Goal: Task Accomplishment & Management: Manage account settings

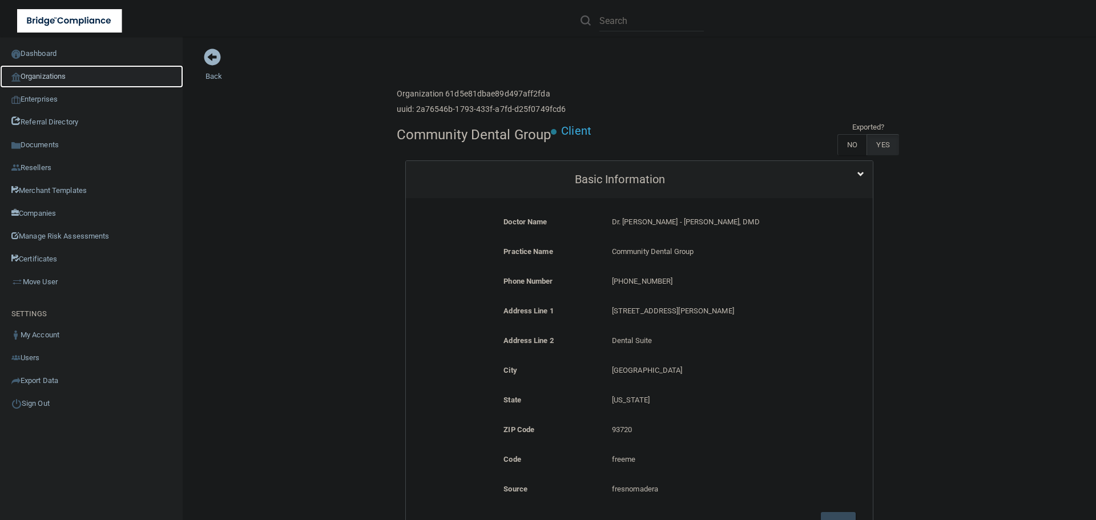
click at [56, 84] on link "Organizations" at bounding box center [91, 76] width 183 height 23
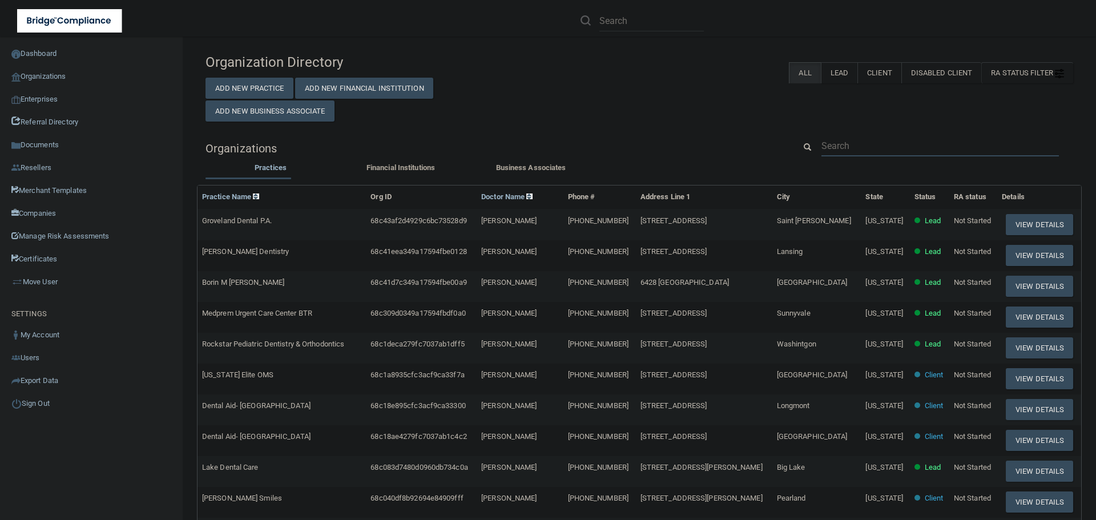
click at [848, 142] on input "text" at bounding box center [939, 145] width 237 height 21
paste input "Dental Arts and Wellness"
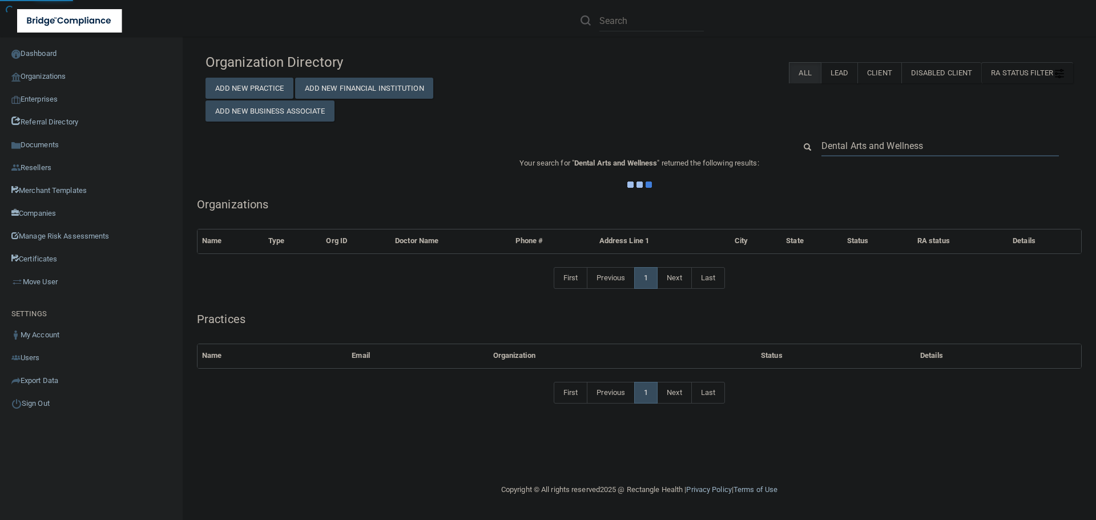
type input "Dental Arts and Wellness"
click at [725, 110] on div "Organization Directory Add New Practice Add New Financial Institution Add New B…" at bounding box center [639, 85] width 885 height 74
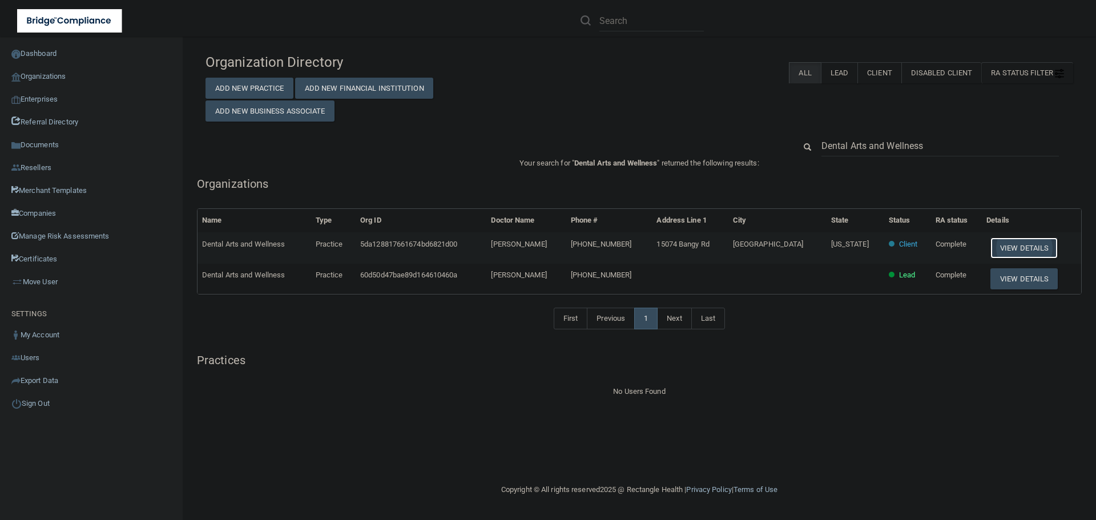
click at [1007, 252] on button "View Details" at bounding box center [1023, 247] width 67 height 21
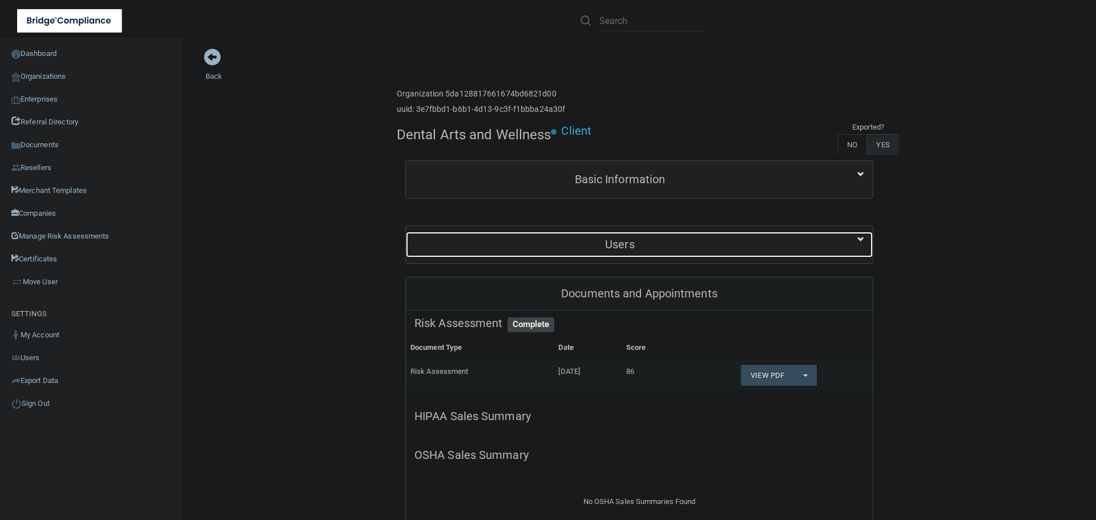
click at [571, 243] on h5 "Users" at bounding box center [619, 244] width 411 height 13
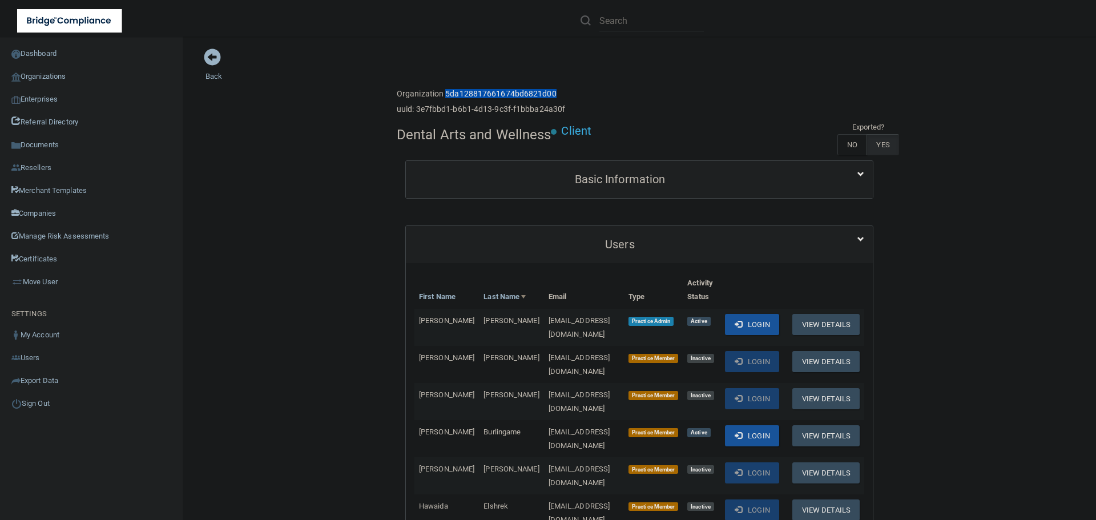
drag, startPoint x: 441, startPoint y: 93, endPoint x: 561, endPoint y: 87, distance: 120.0
click at [561, 87] on div "Enterprise » Organization 5da128817661674bd6821d00 uuid: 3e7fbbd1-b6b1-4d13-9c3…" at bounding box center [639, 101] width 485 height 37
click at [42, 381] on link "Export Data" at bounding box center [91, 380] width 183 height 23
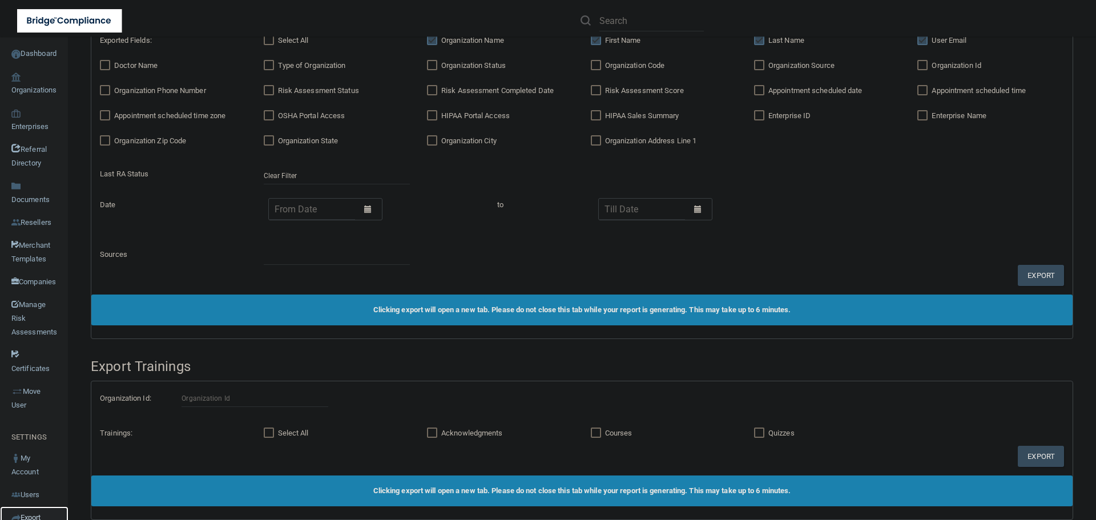
scroll to position [558, 0]
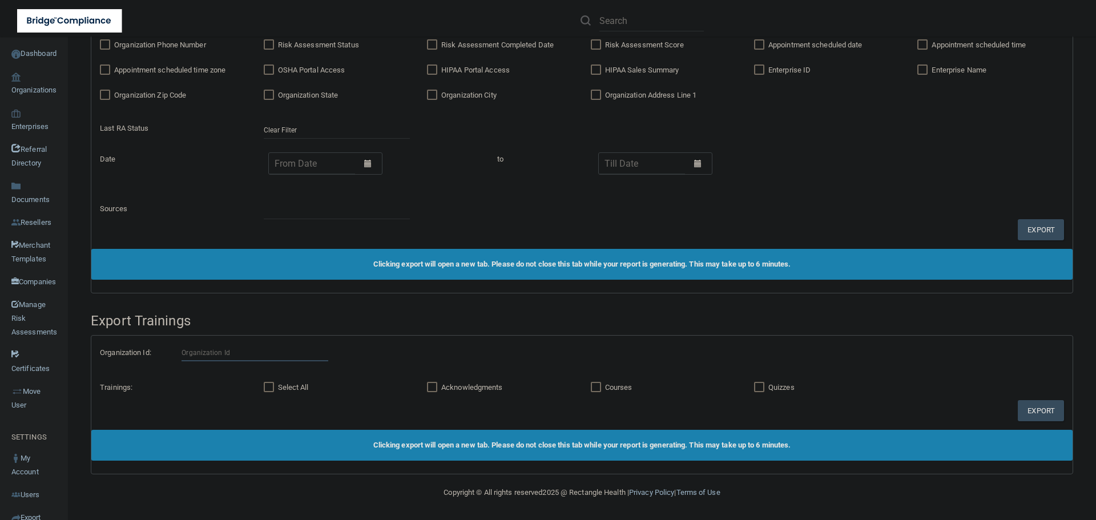
click at [213, 353] on input "text" at bounding box center [254, 352] width 146 height 17
click at [558, 375] on div "Acknowledgments" at bounding box center [499, 387] width 163 height 25
click at [30, 85] on link "Organizations" at bounding box center [34, 83] width 68 height 37
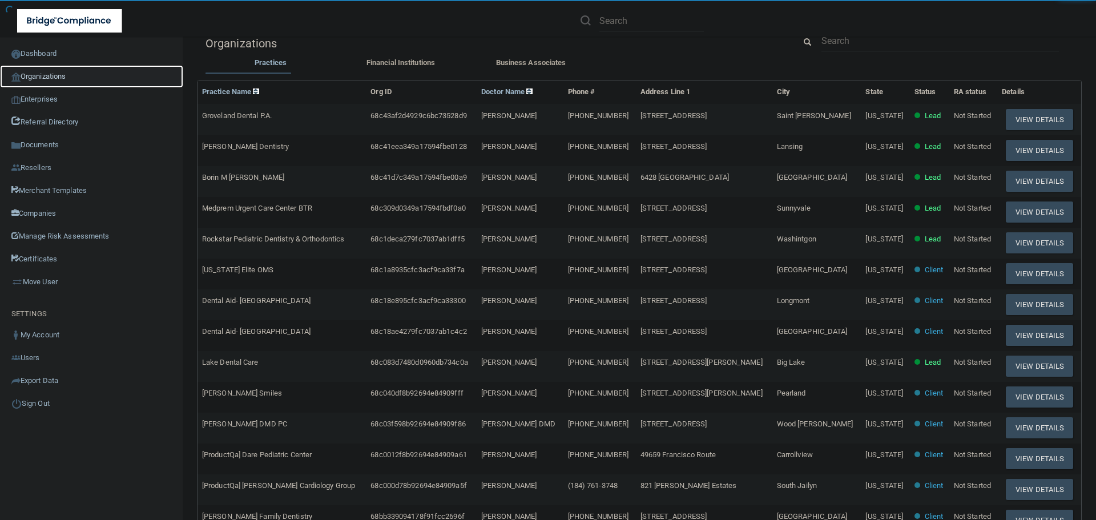
scroll to position [4, 0]
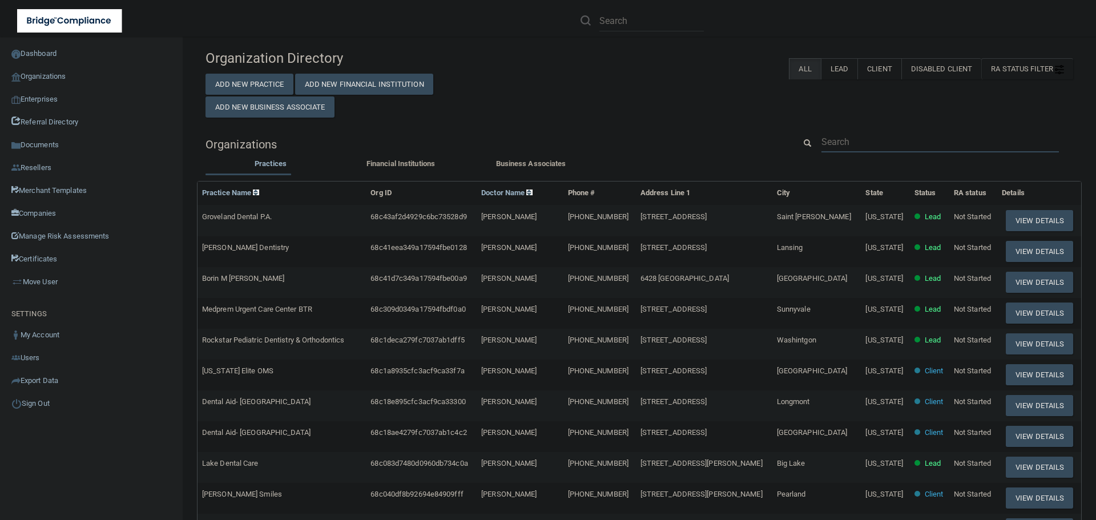
click at [848, 140] on input "text" at bounding box center [939, 141] width 237 height 21
paste input "eee@eastendendo.com"
type input "eee@eastendendo.com"
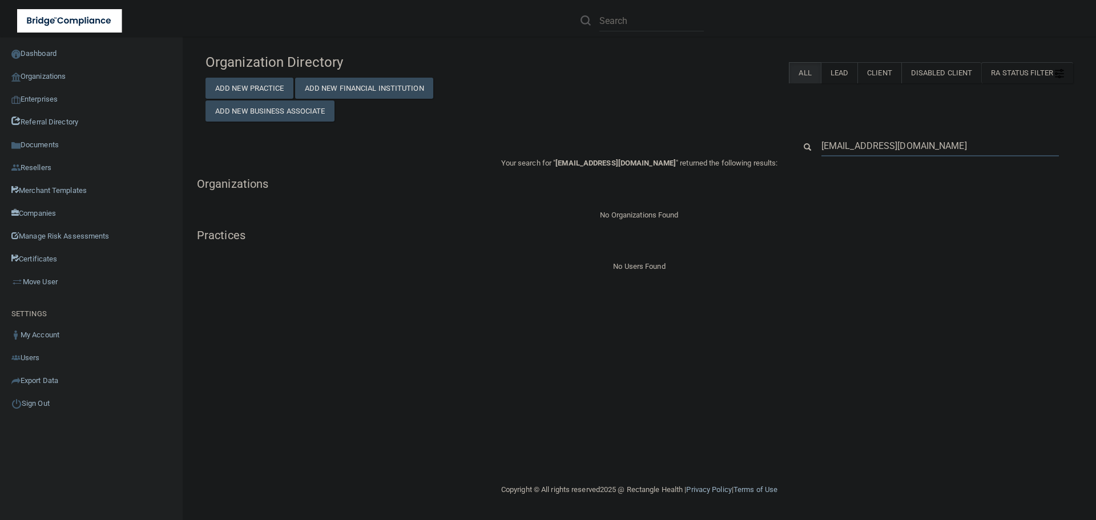
drag, startPoint x: 935, startPoint y: 152, endPoint x: 768, endPoint y: 148, distance: 167.8
click at [768, 148] on div "eee@eastendendo.com" at bounding box center [639, 145] width 885 height 21
click at [864, 122] on div "Organization Directory Add New Practice Add New Financial Institution Add New B…" at bounding box center [639, 160] width 868 height 225
drag, startPoint x: 834, startPoint y: 147, endPoint x: 821, endPoint y: 148, distance: 13.7
click at [821, 148] on input "eee@eastendendo.com" at bounding box center [939, 145] width 237 height 21
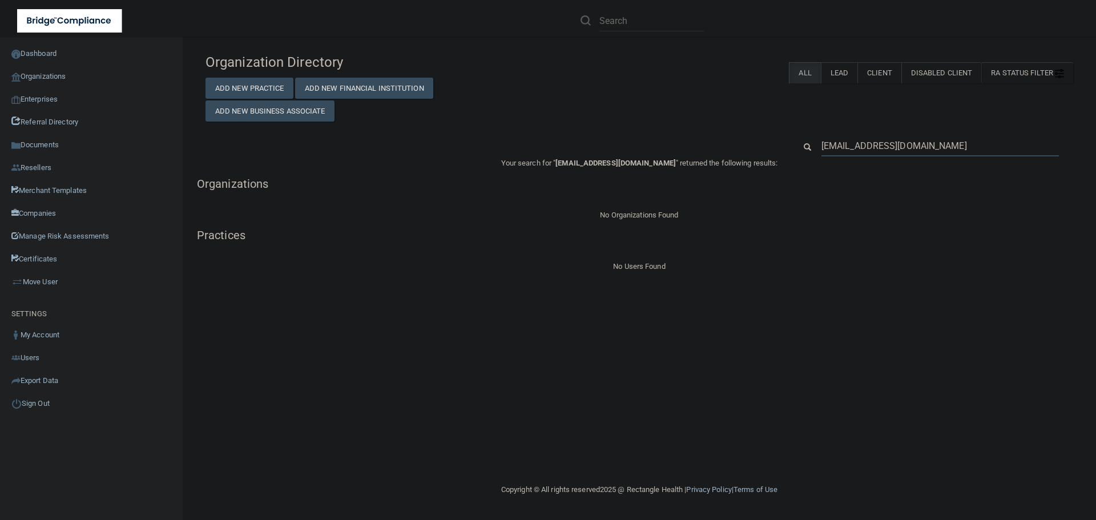
type input "@eastendendo.com"
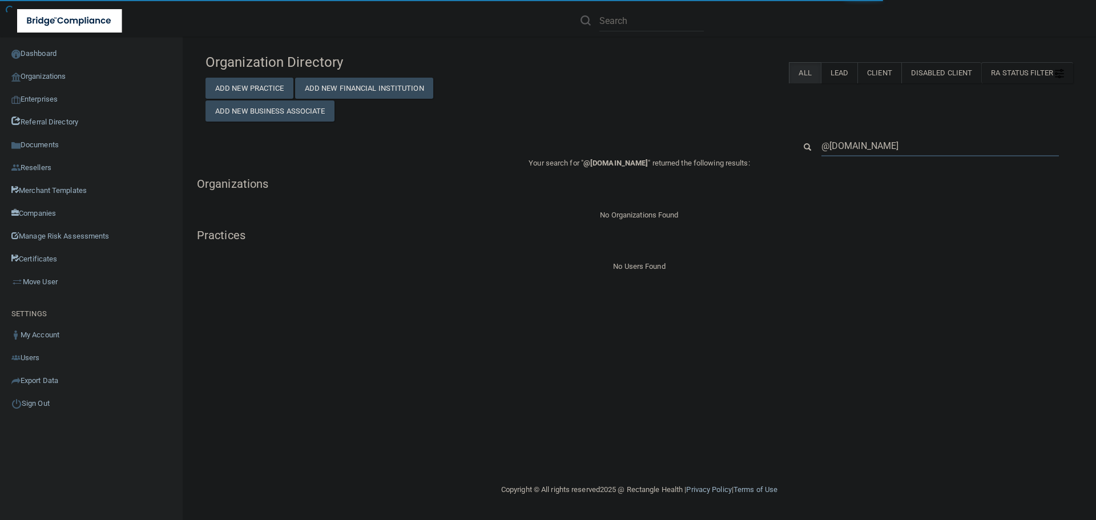
drag, startPoint x: 938, startPoint y: 146, endPoint x: 803, endPoint y: 134, distance: 135.8
click at [803, 134] on div "Organization Directory Add New Practice Add New Financial Institution Add New B…" at bounding box center [639, 160] width 868 height 225
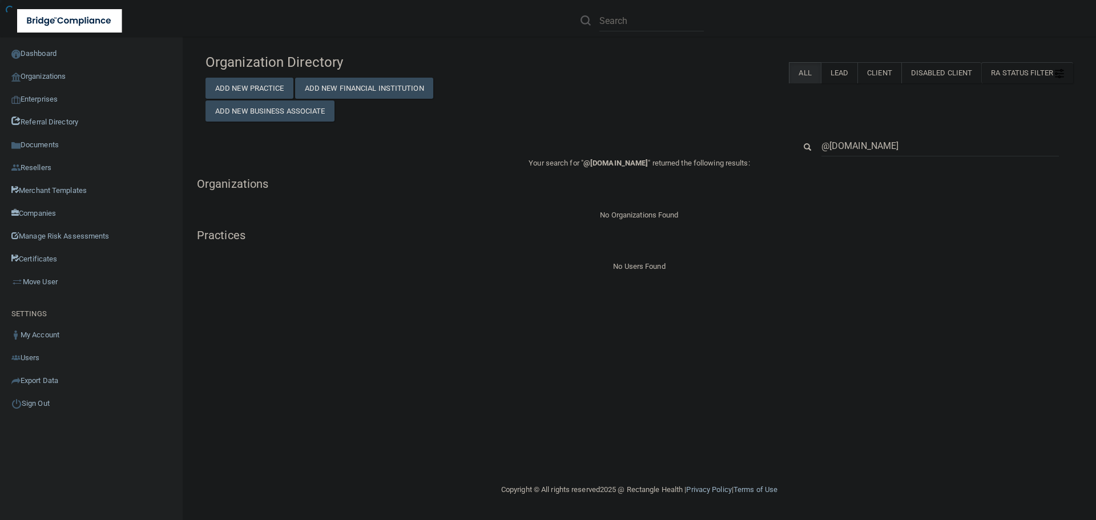
type input "@eastendendo.comEast End Endodontics"
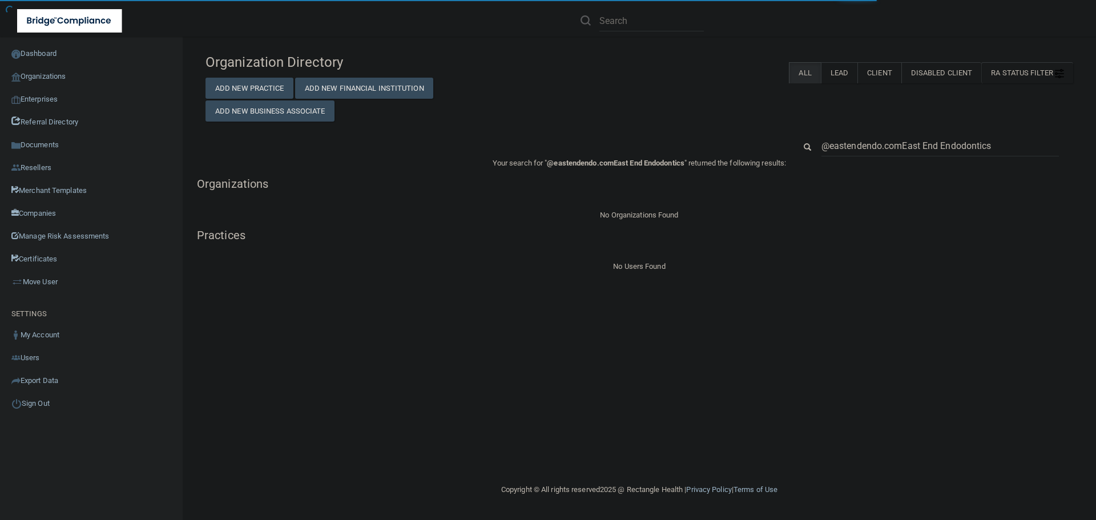
drag, startPoint x: 902, startPoint y: 148, endPoint x: 796, endPoint y: 143, distance: 105.7
click at [796, 143] on div "@eastendendo.comEast End Endodontics" at bounding box center [933, 145] width 295 height 21
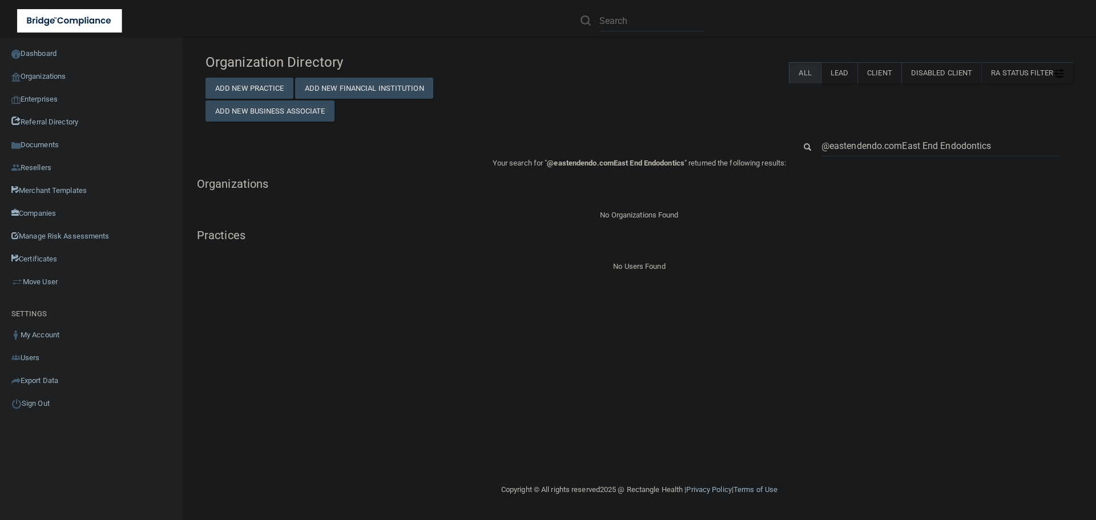
drag, startPoint x: 902, startPoint y: 147, endPoint x: 814, endPoint y: 142, distance: 88.1
click at [814, 142] on div "@eastendendo.comEast End Endodontics" at bounding box center [940, 145] width 255 height 21
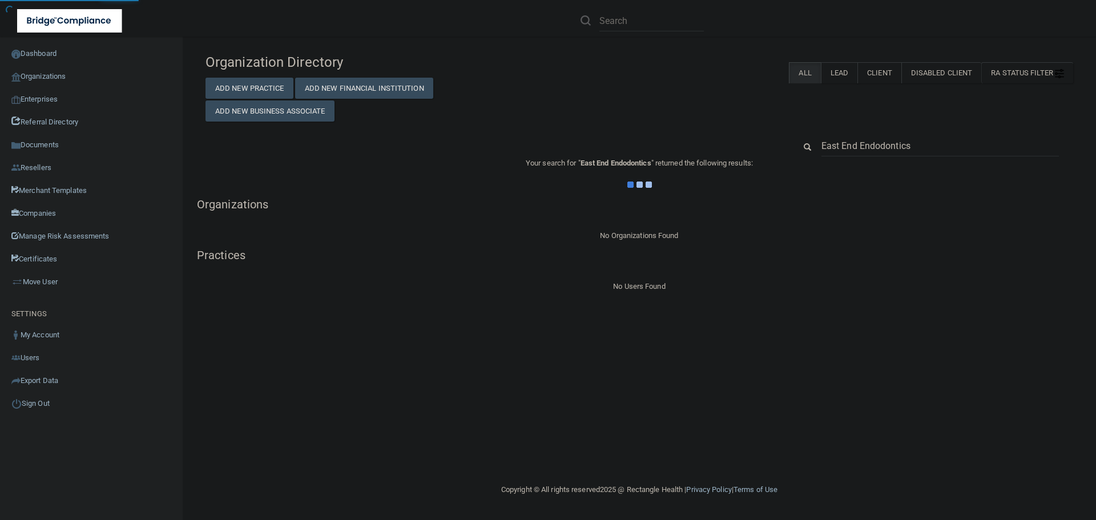
type input "East End Endodontics"
click at [764, 128] on div "Organization Directory Add New Practice Add New Financial Institution Add New B…" at bounding box center [639, 170] width 868 height 245
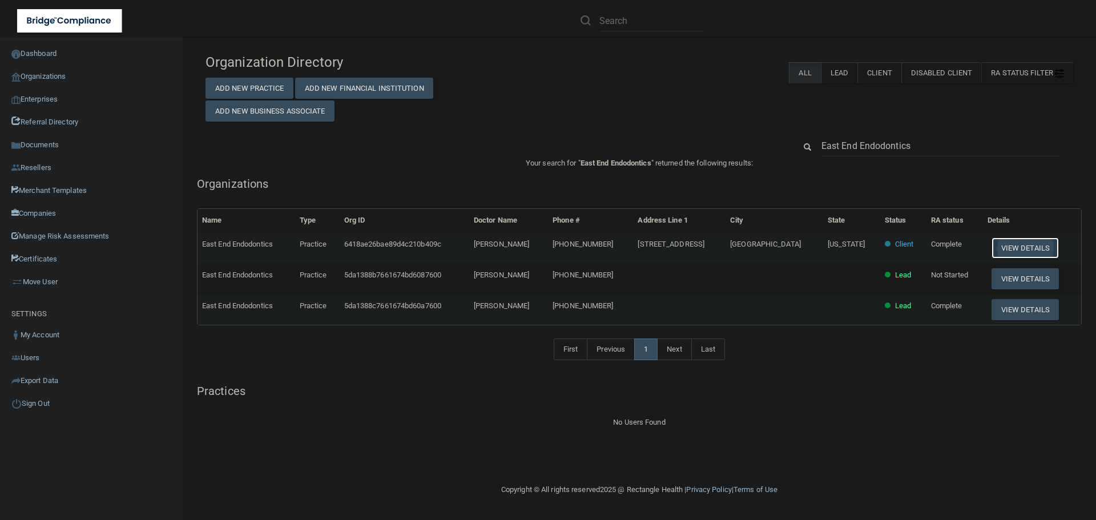
click at [1018, 245] on button "View Details" at bounding box center [1024, 247] width 67 height 21
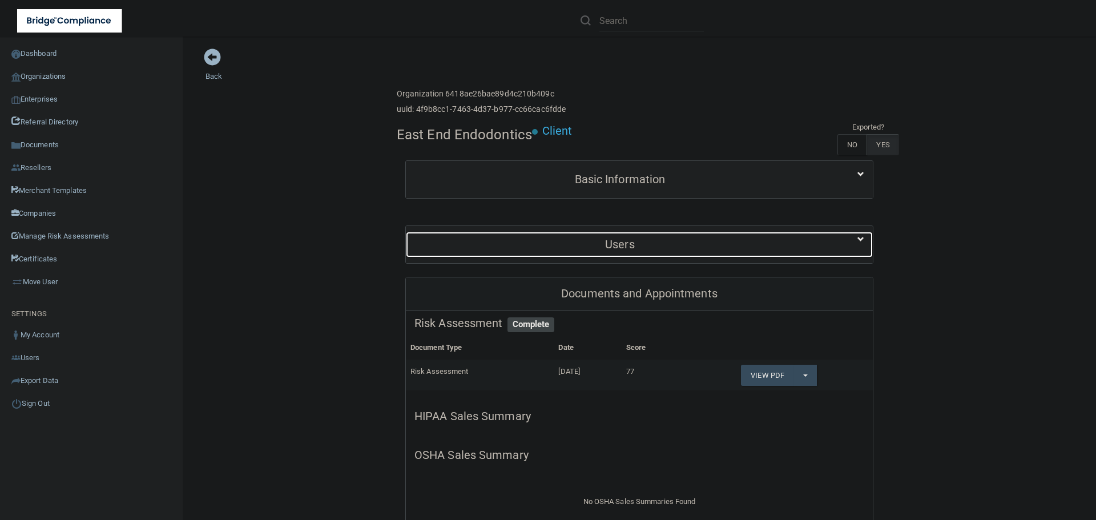
click at [616, 244] on h5 "Users" at bounding box center [619, 244] width 411 height 13
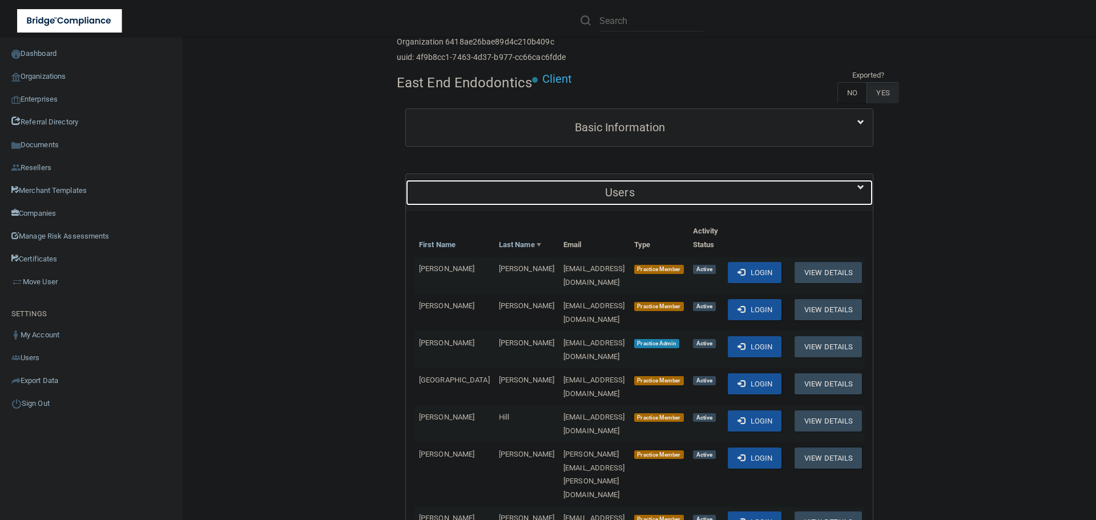
scroll to position [228, 0]
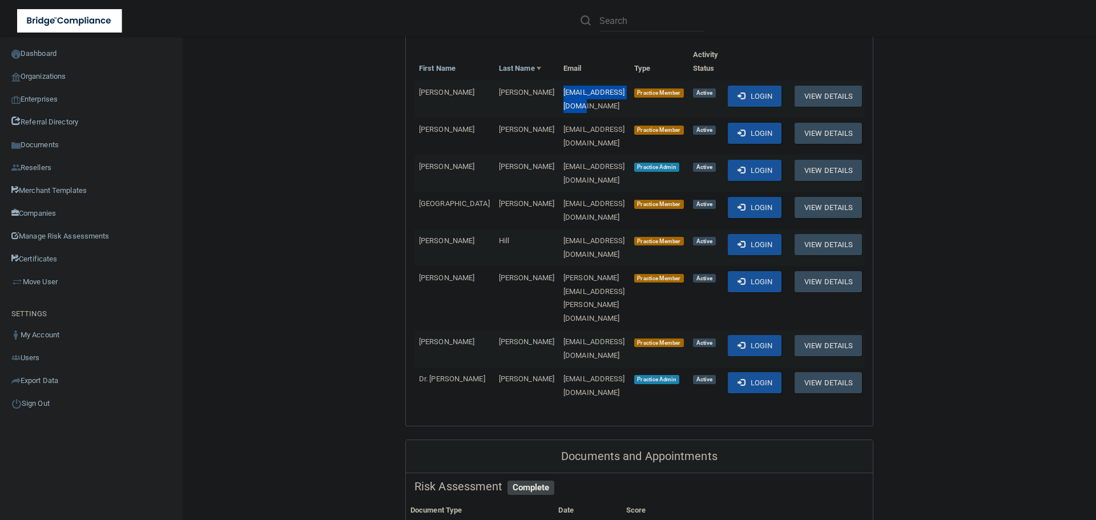
drag, startPoint x: 583, startPoint y: 92, endPoint x: 486, endPoint y: 94, distance: 97.0
click at [486, 94] on tr "Leslie Corley lgcorley24@gmail.com Practice Member Active Login View Details" at bounding box center [640, 98] width 452 height 37
copy tr "[EMAIL_ADDRESS][DOMAIN_NAME]"
drag, startPoint x: 579, startPoint y: 94, endPoint x: 495, endPoint y: 94, distance: 83.9
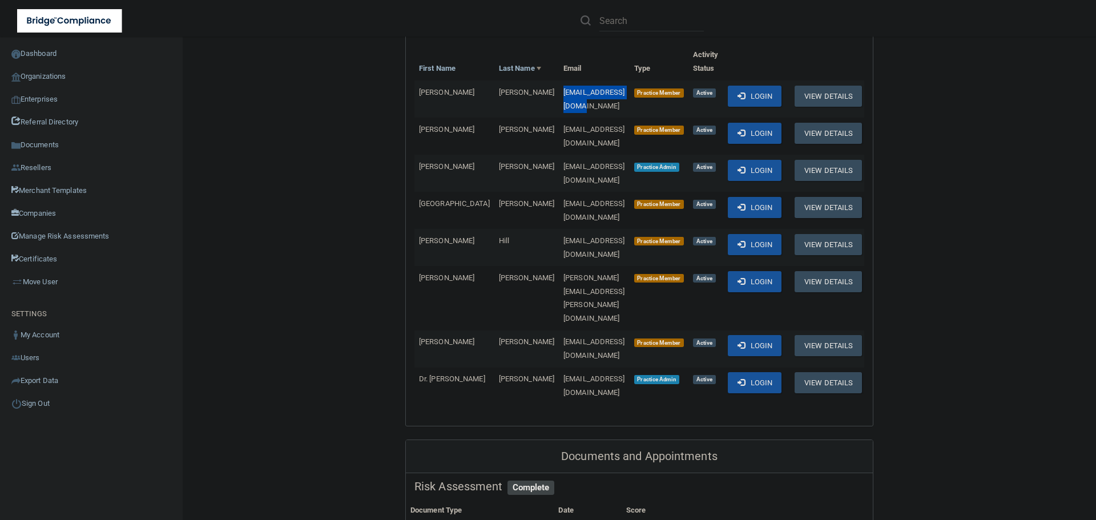
click at [495, 94] on tr "Leslie Corley lgcorley24@gmail.com Practice Member Active Login View Details" at bounding box center [640, 98] width 452 height 37
copy tr "[EMAIL_ADDRESS][DOMAIN_NAME]"
click at [737, 166] on span at bounding box center [740, 169] width 7 height 7
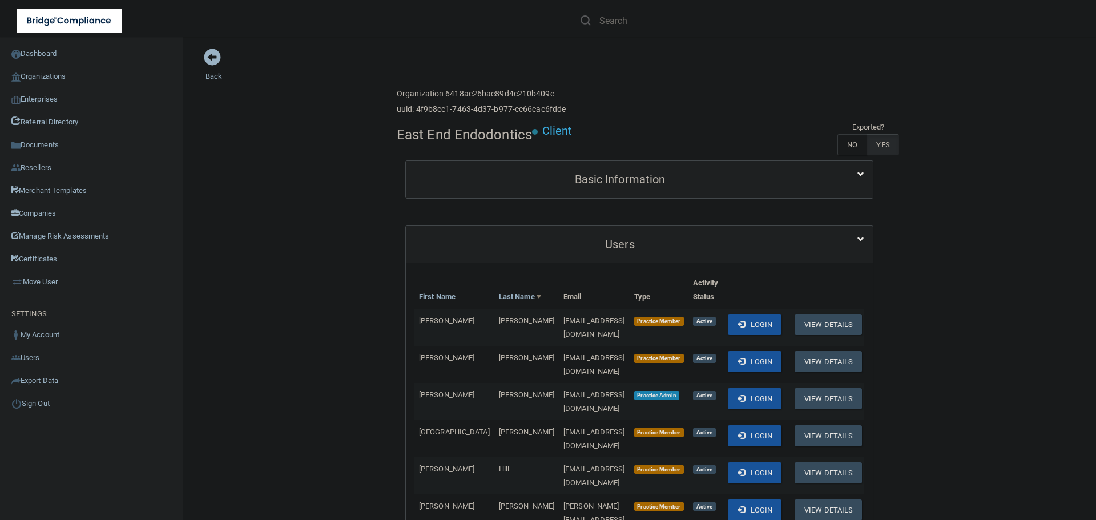
click at [423, 133] on h4 "East End Endodontics" at bounding box center [464, 134] width 135 height 15
copy div "East End Endodontics"
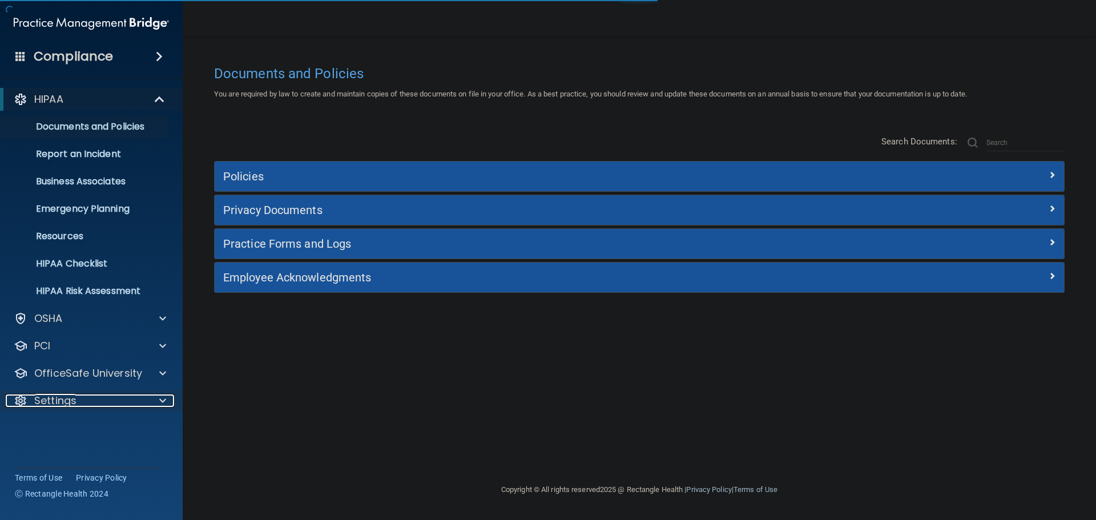
click at [163, 400] on span at bounding box center [162, 401] width 7 height 14
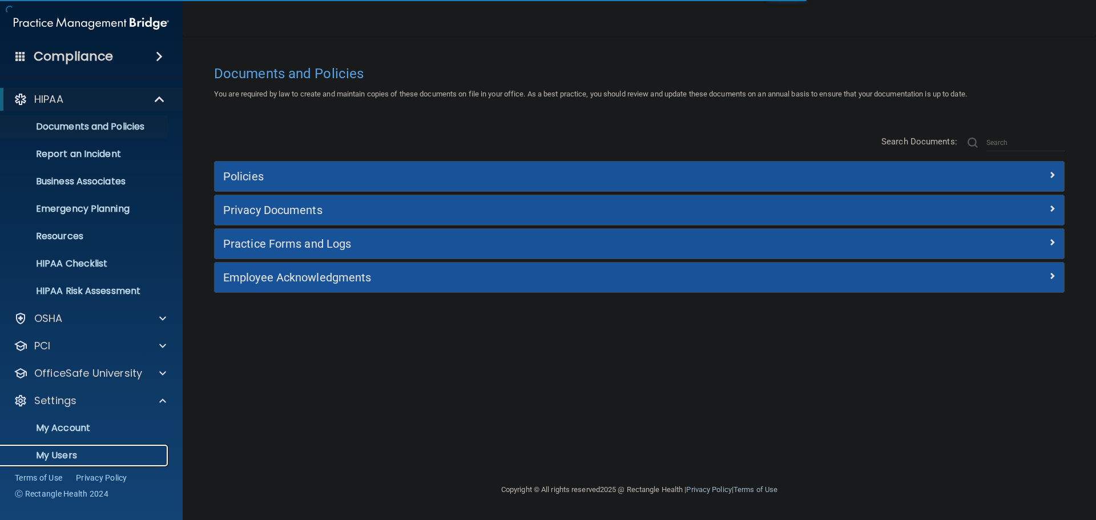
click at [63, 453] on p "My Users" at bounding box center [85, 455] width 156 height 11
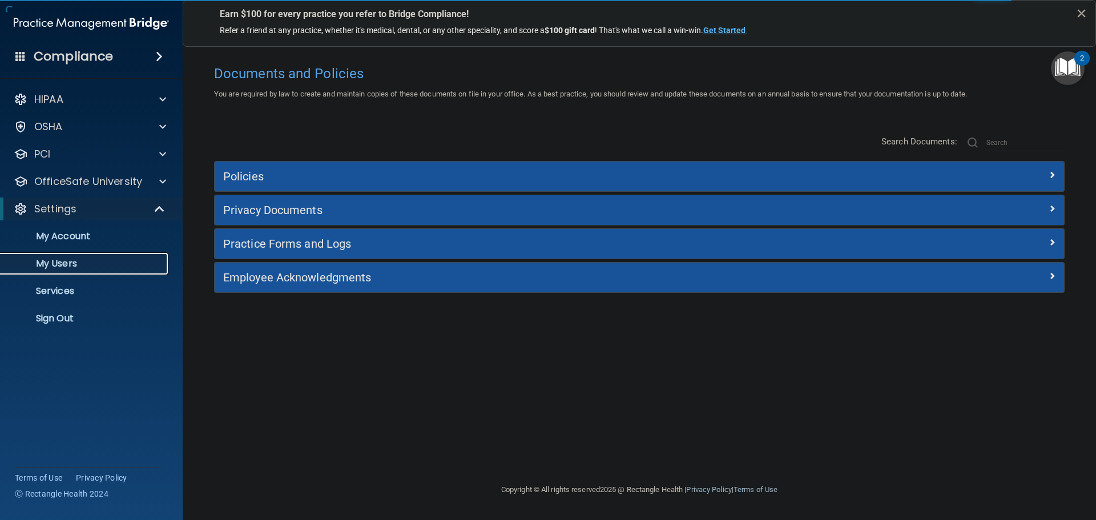
select select "20"
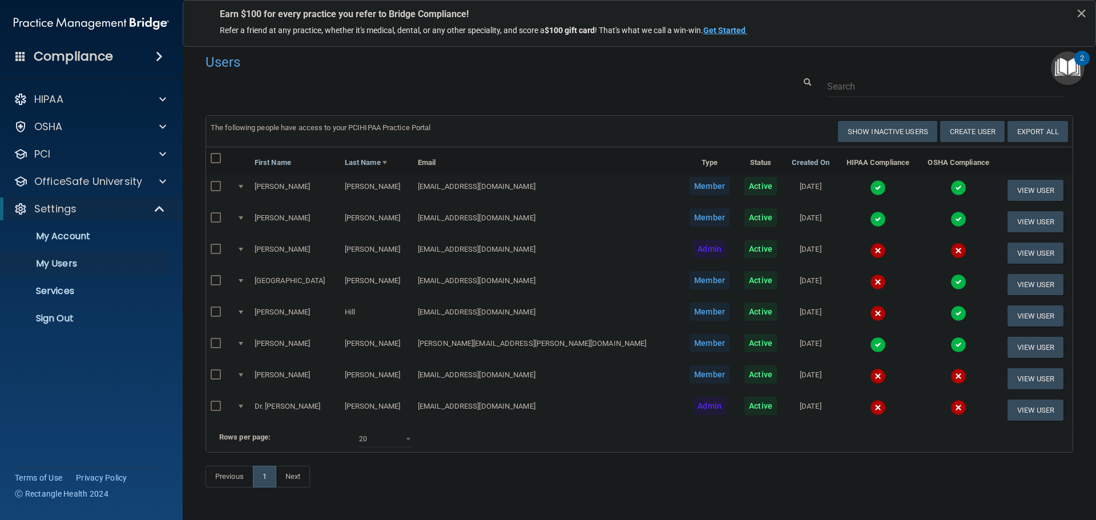
click at [870, 187] on img at bounding box center [878, 188] width 16 height 16
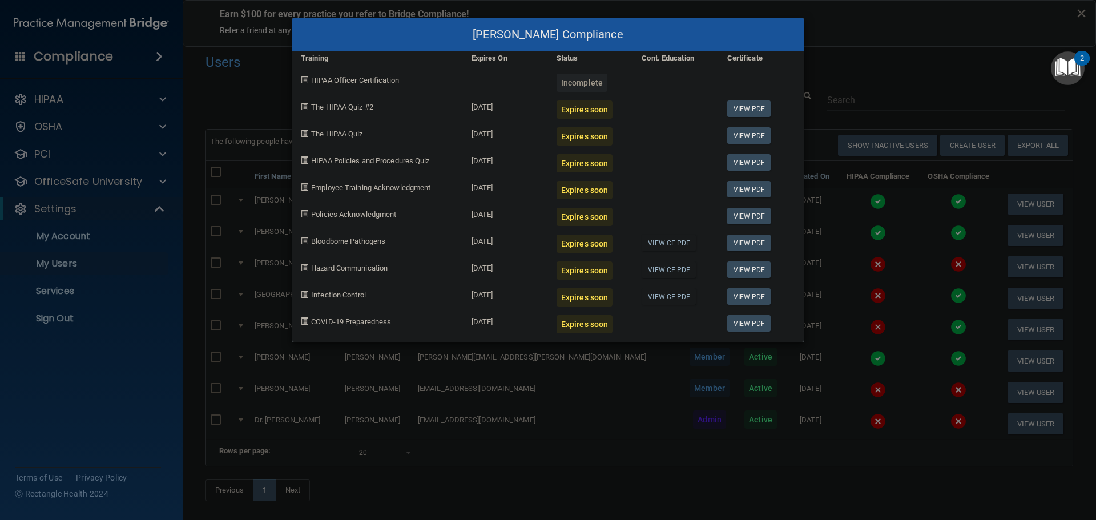
click at [826, 203] on div "[PERSON_NAME] Compliance Training Expires On Status Cont. Education Certificate…" at bounding box center [548, 260] width 1096 height 520
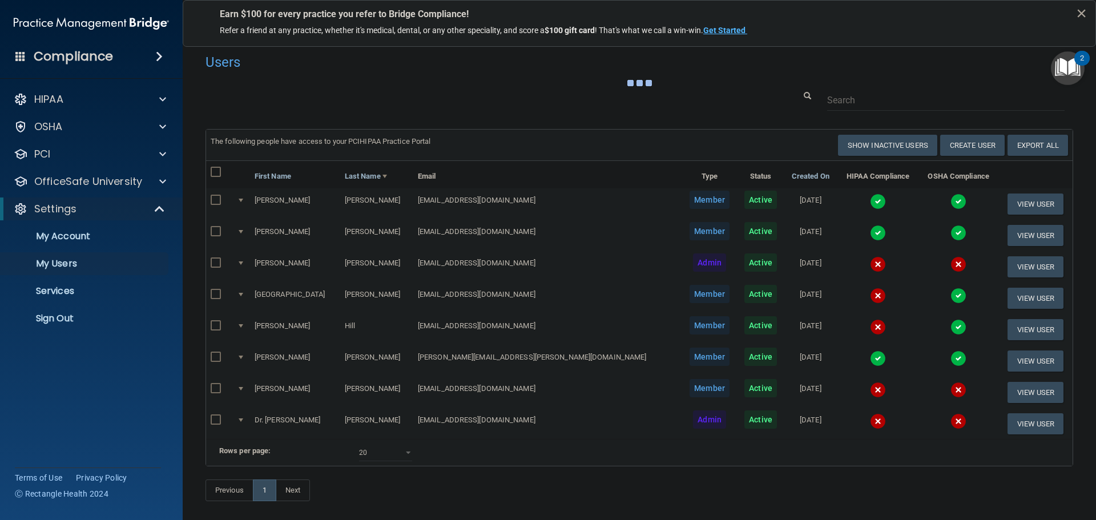
click at [870, 233] on img at bounding box center [878, 233] width 16 height 16
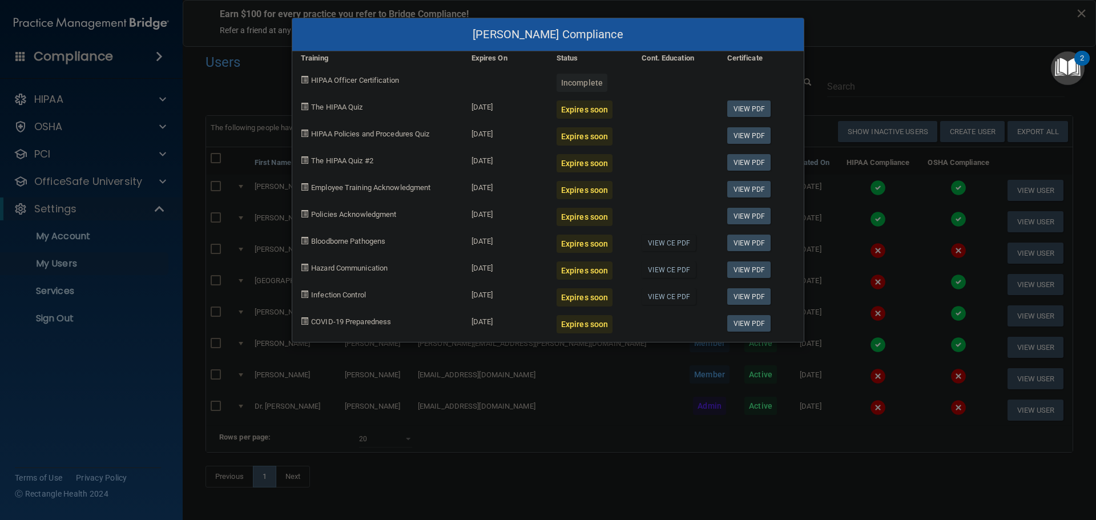
click at [816, 216] on div "[PERSON_NAME] Compliance Training Expires On Status Cont. Education Certificate…" at bounding box center [548, 260] width 1096 height 520
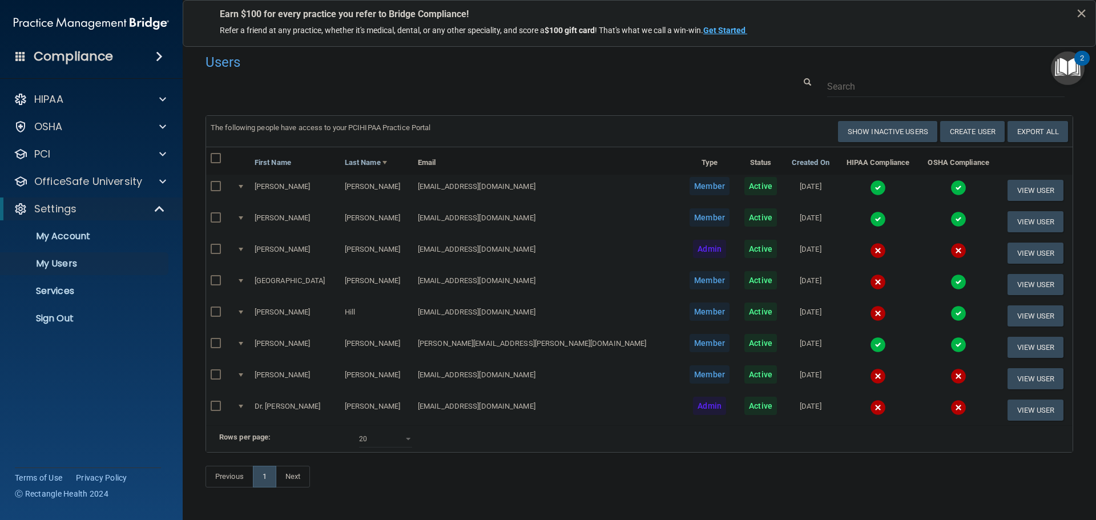
click at [950, 280] on img at bounding box center [958, 282] width 16 height 16
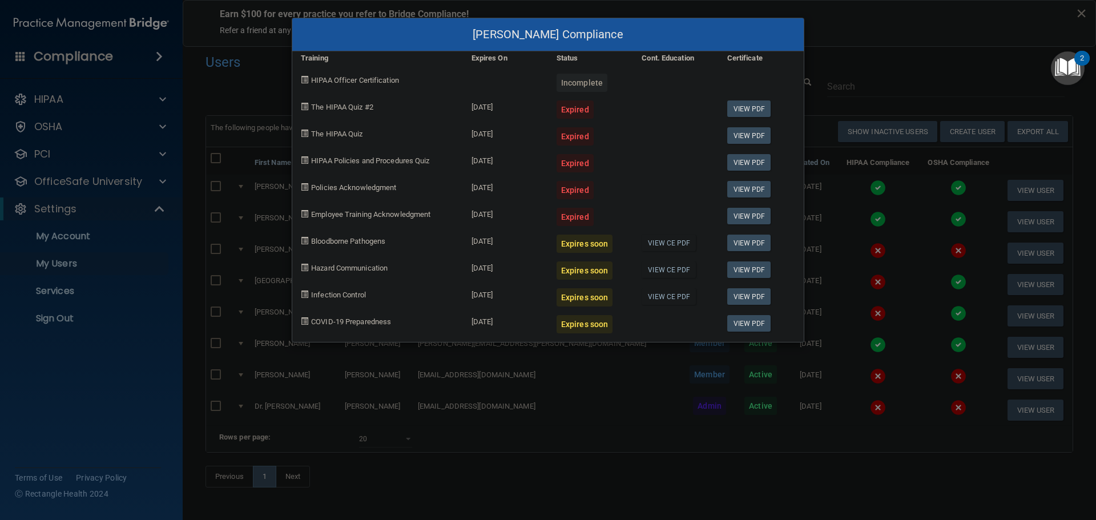
click at [921, 297] on div "[PERSON_NAME] Compliance Training Expires On Status Cont. Education Certificate…" at bounding box center [548, 260] width 1096 height 520
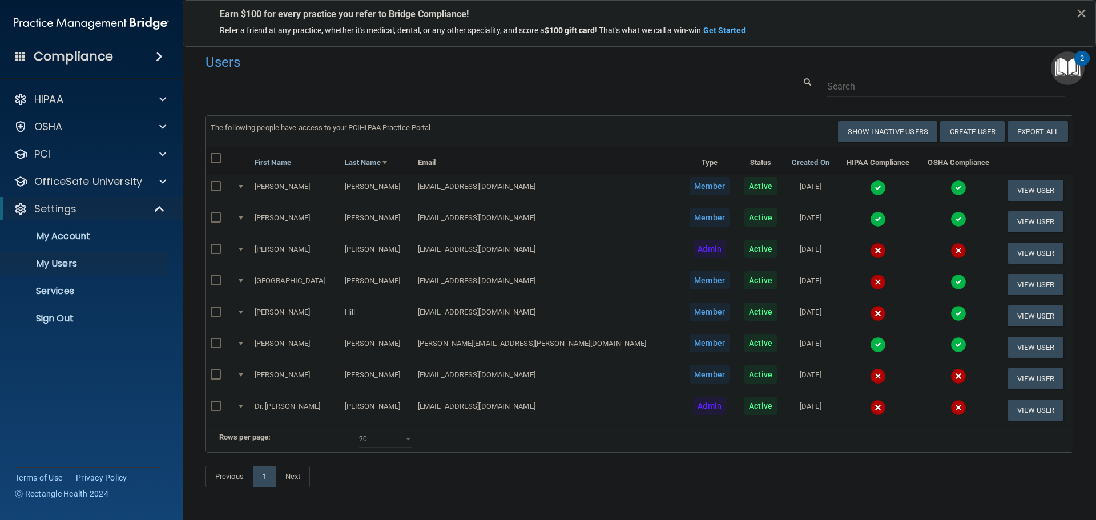
click at [950, 312] on img at bounding box center [958, 313] width 16 height 16
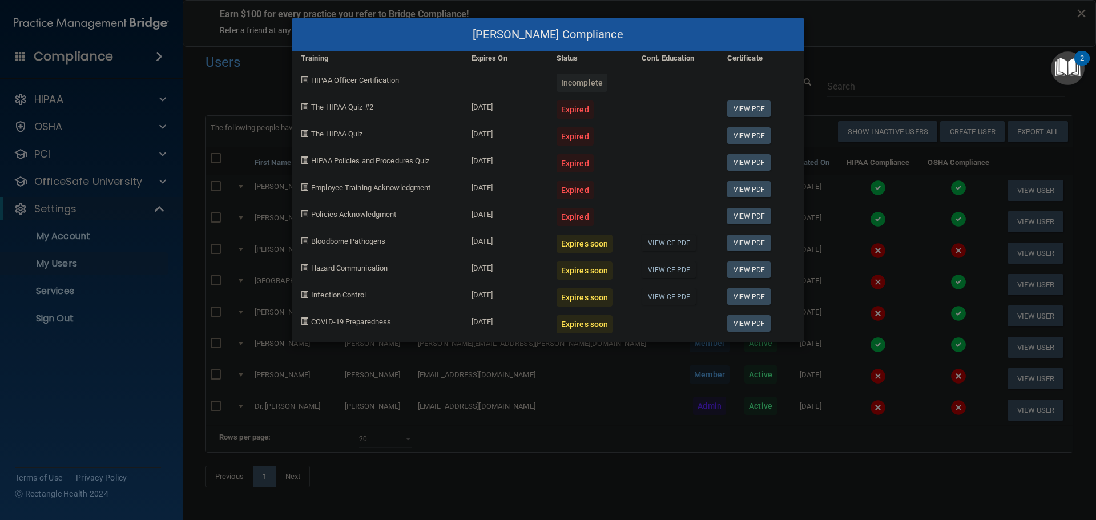
click at [909, 310] on div "[PERSON_NAME] Compliance Training Expires On Status Cont. Education Certificate…" at bounding box center [548, 260] width 1096 height 520
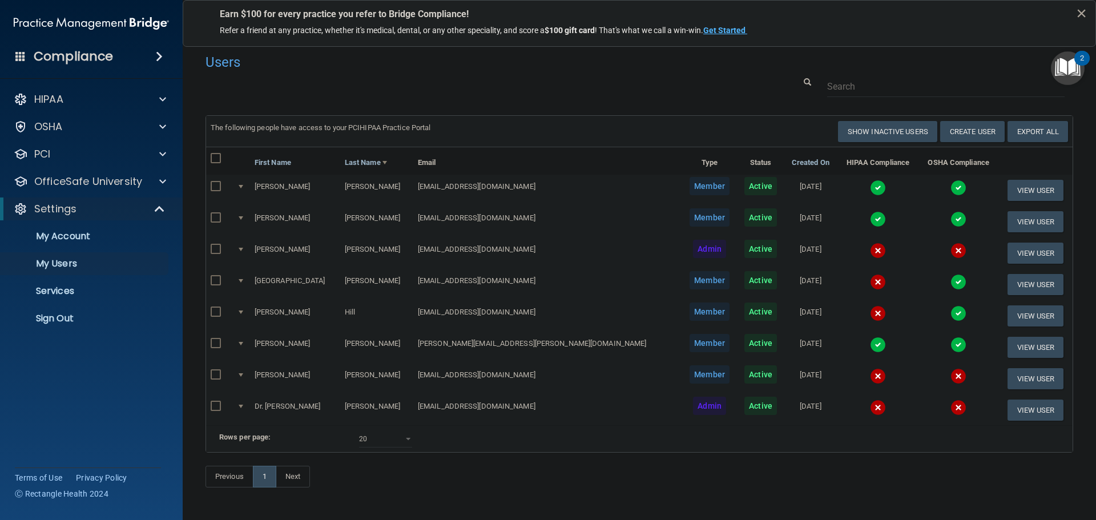
click at [950, 341] on img at bounding box center [958, 345] width 16 height 16
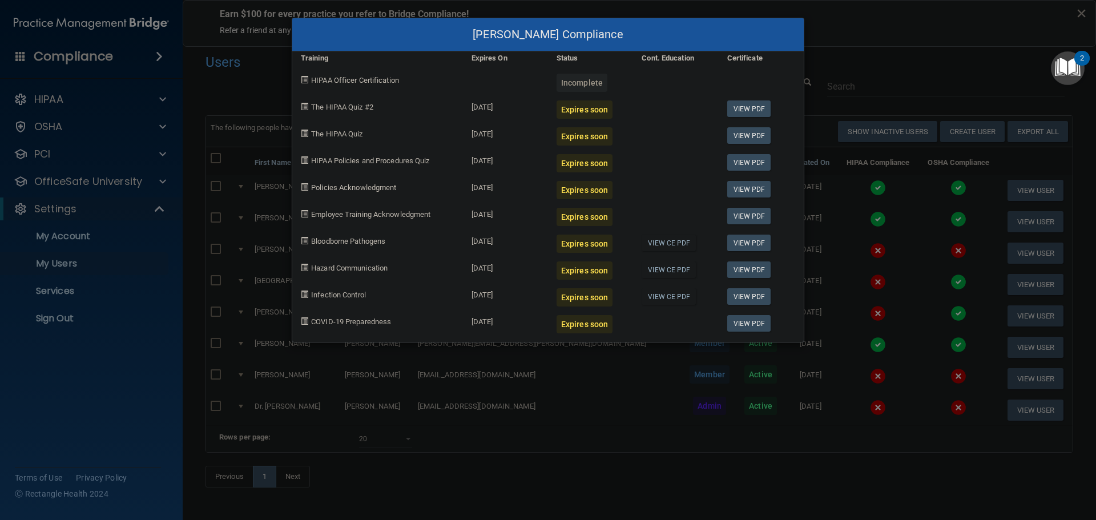
click at [855, 301] on div "[PERSON_NAME] Compliance Training Expires On Status Cont. Education Certificate…" at bounding box center [548, 260] width 1096 height 520
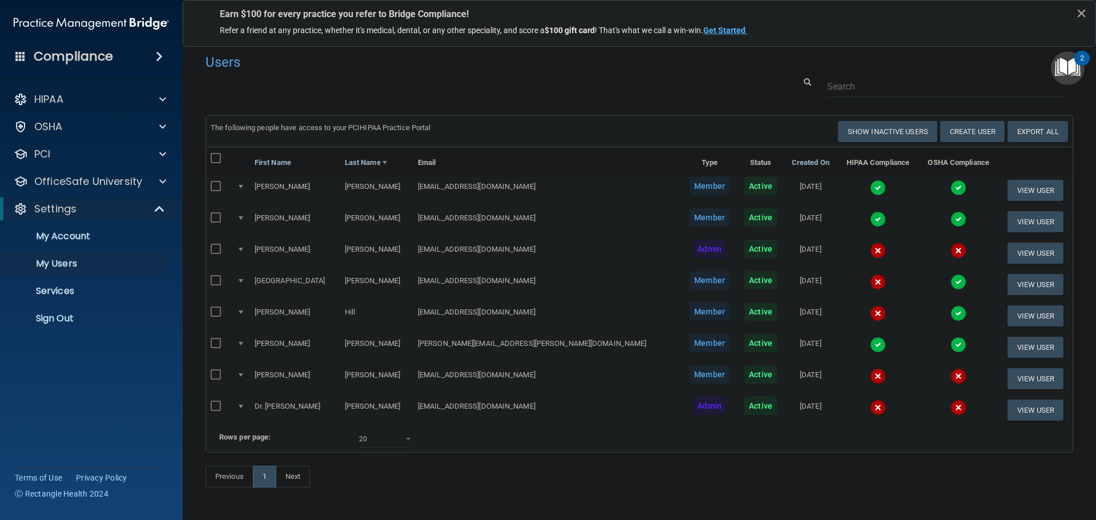
click at [214, 158] on input "checkbox" at bounding box center [217, 158] width 13 height 9
checkbox input "true"
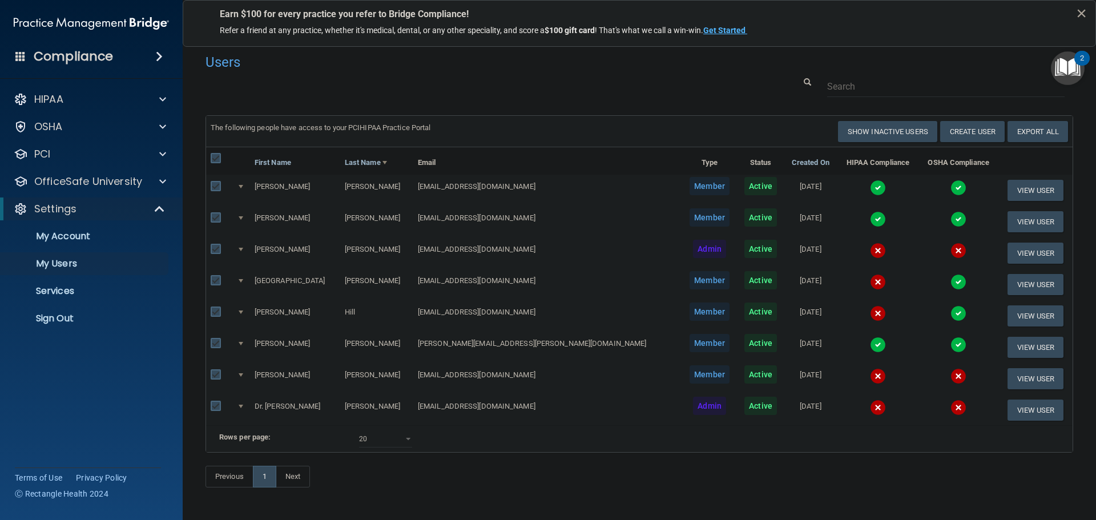
checkbox input "true"
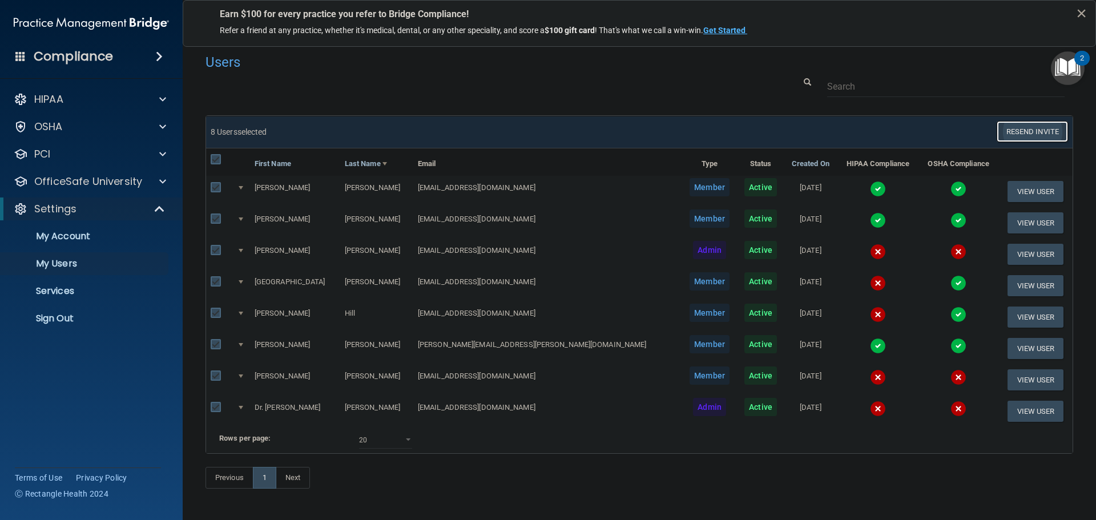
click at [1024, 135] on button "Resend Invite" at bounding box center [1032, 131] width 71 height 21
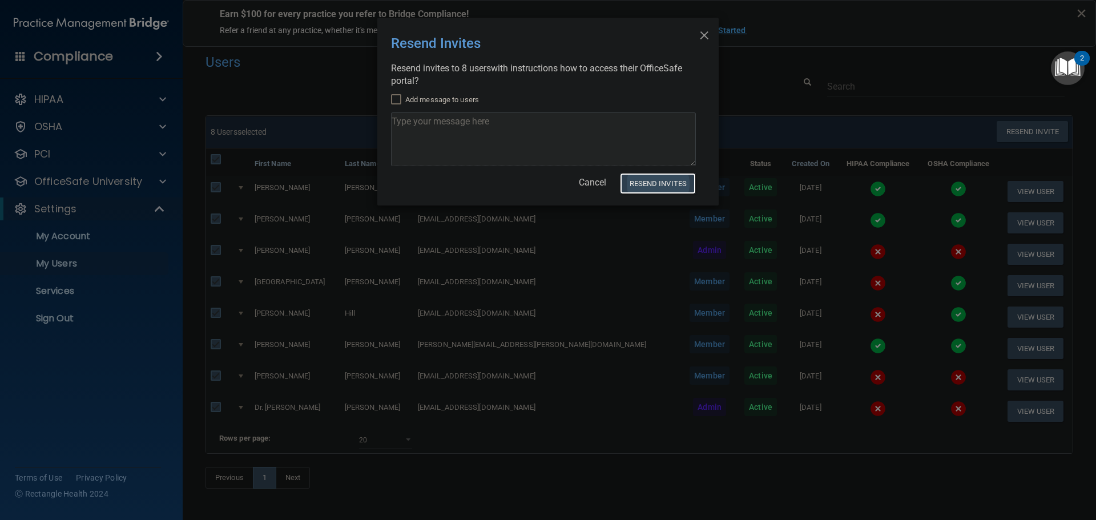
click at [656, 185] on button "Resend Invites" at bounding box center [658, 183] width 76 height 21
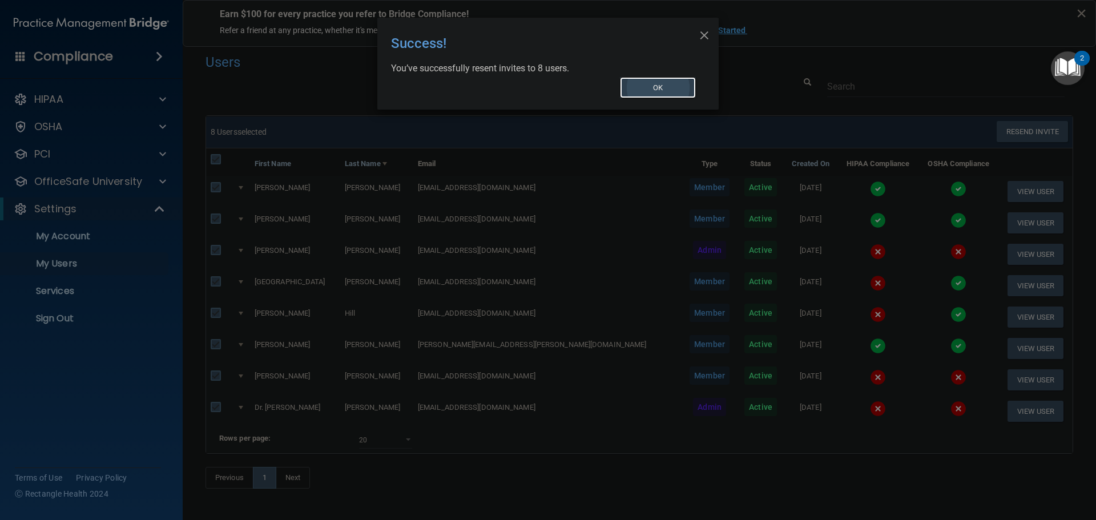
click at [635, 83] on button "OK" at bounding box center [658, 87] width 76 height 21
